Goal: Task Accomplishment & Management: Manage account settings

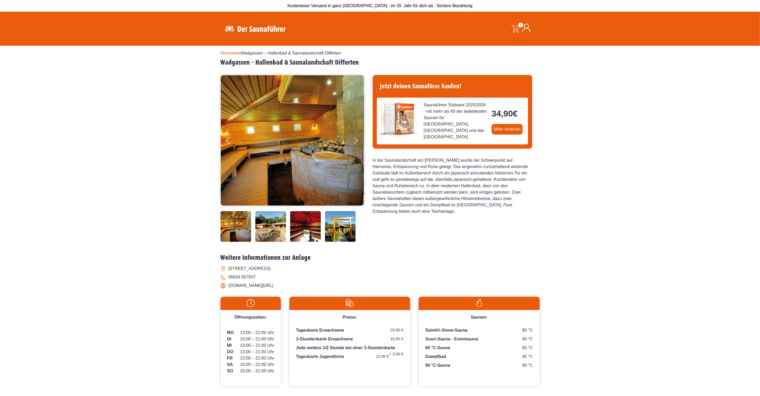
click at [527, 28] on icon at bounding box center [526, 28] width 9 height 9
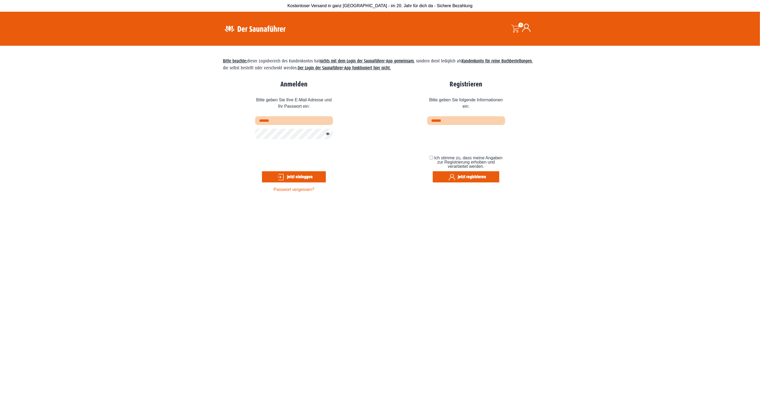
click at [279, 119] on input "text" at bounding box center [294, 120] width 78 height 9
type input "**********"
click at [294, 176] on button "Jetzt einloggen" at bounding box center [294, 176] width 64 height 11
